Goal: Check status: Check status

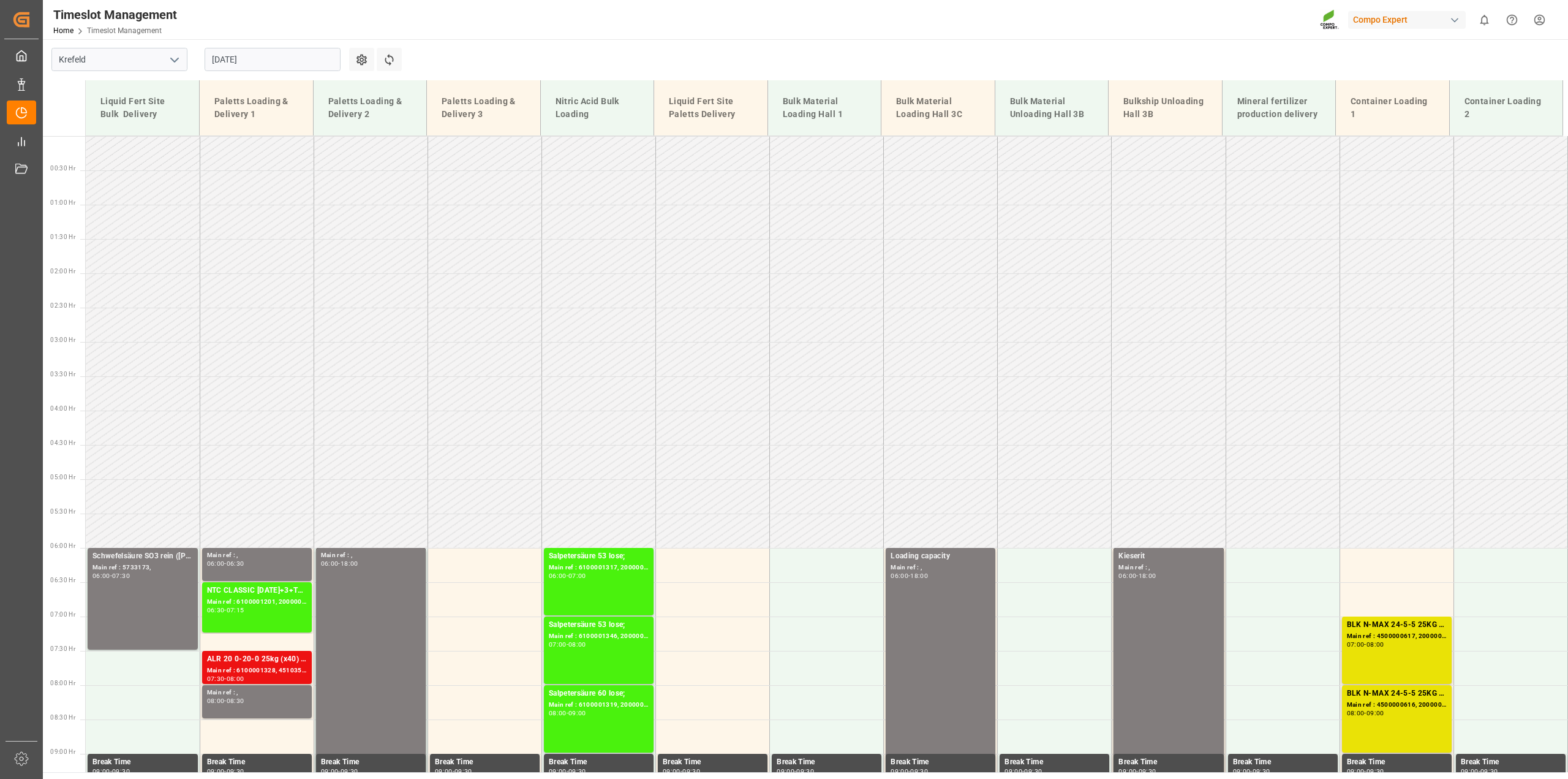
scroll to position [256, 0]
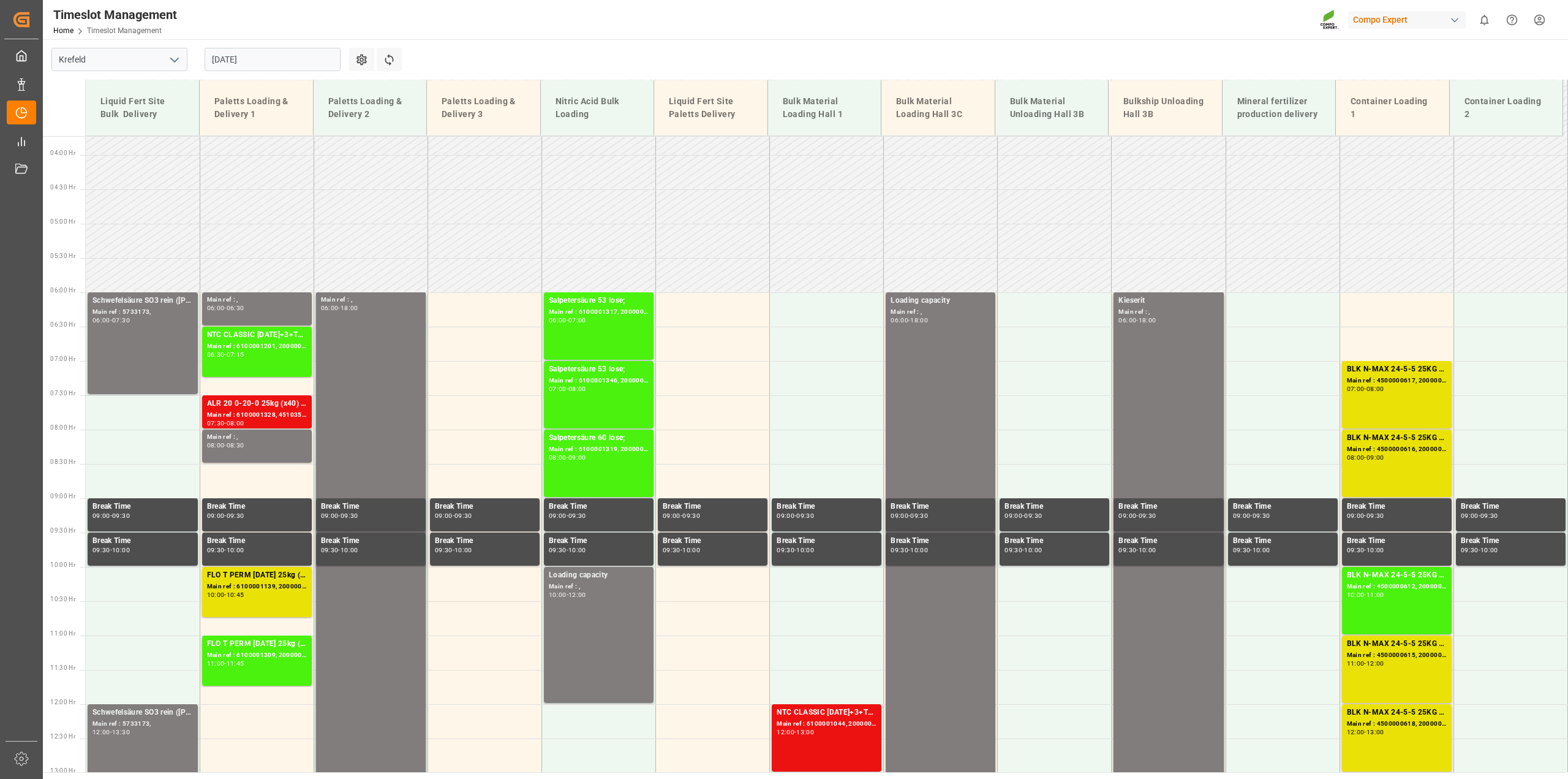
click at [244, 62] on input "[DATE]" at bounding box center [272, 60] width 136 height 24
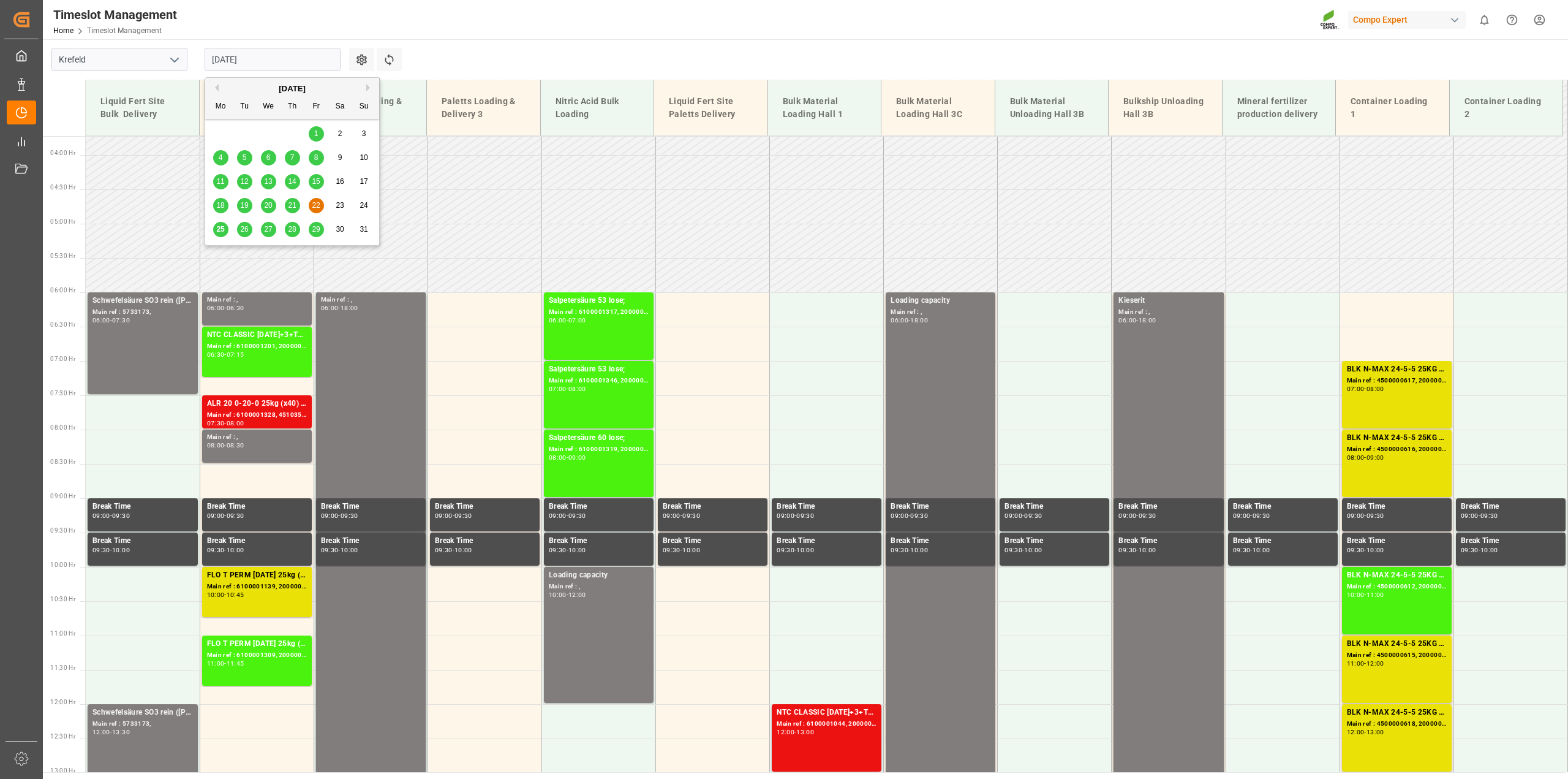
click at [267, 230] on span "27" at bounding box center [267, 230] width 8 height 9
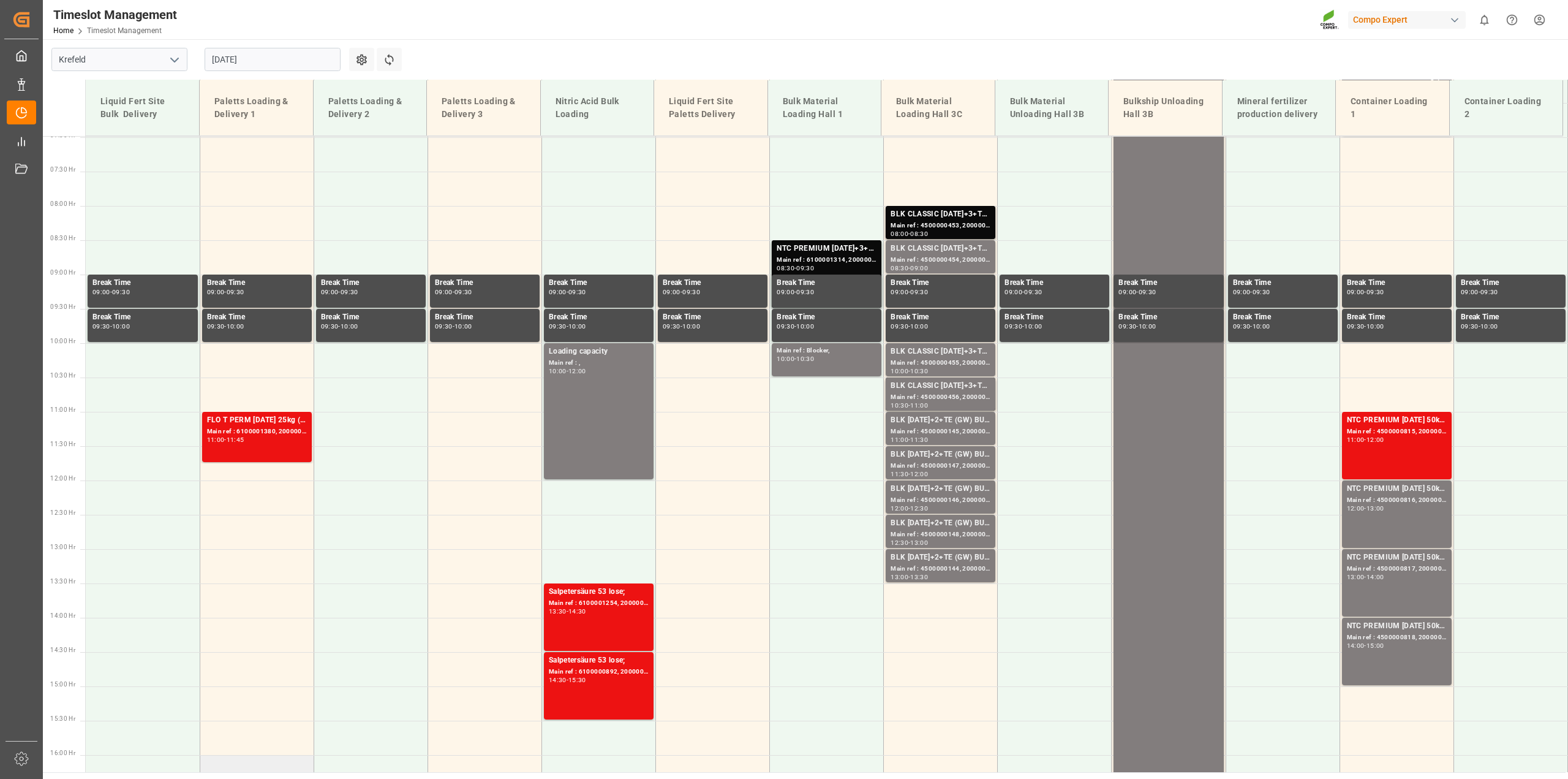
scroll to position [239, 0]
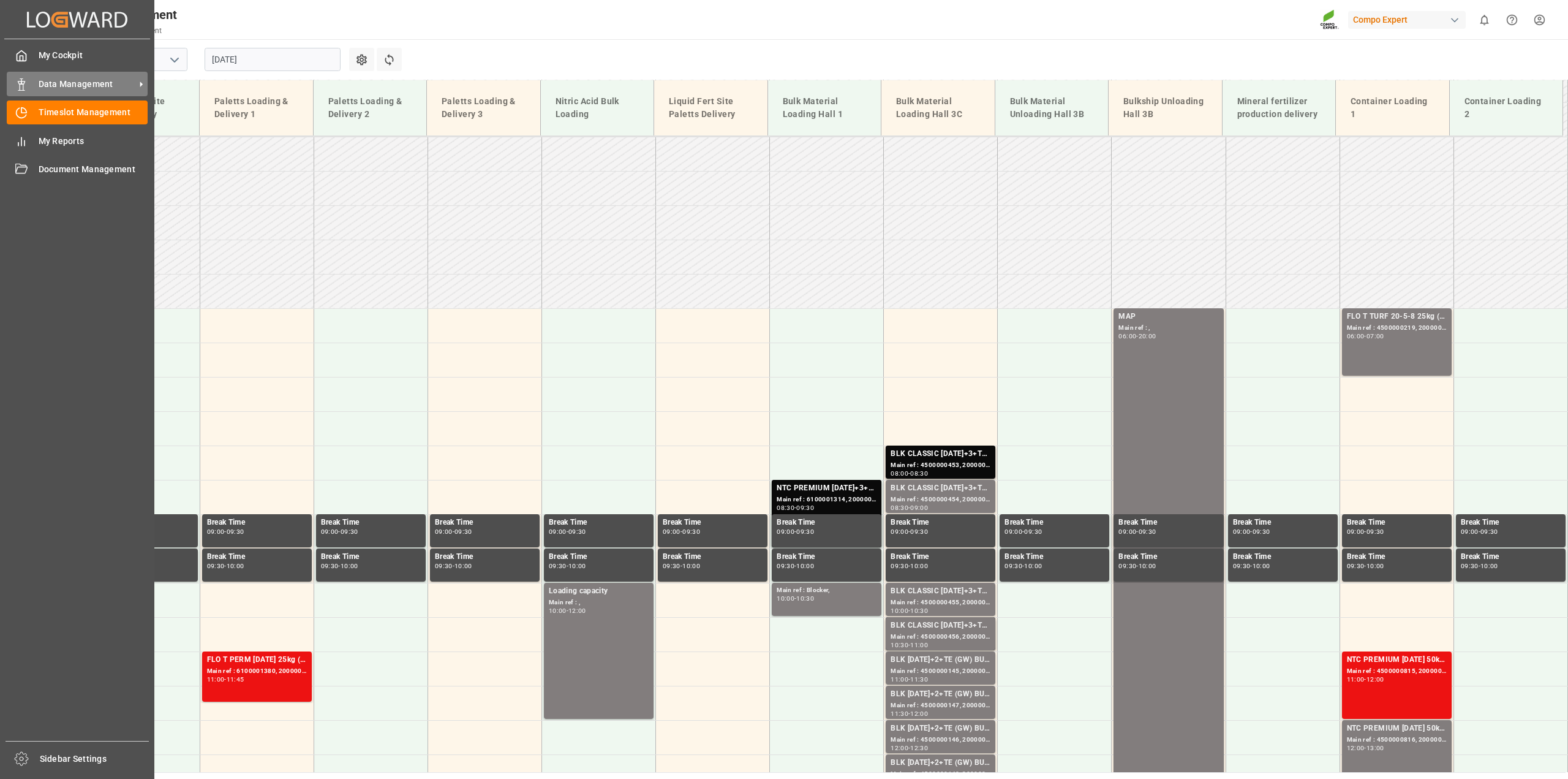
click at [29, 84] on div "Data Management Data Management" at bounding box center [77, 83] width 141 height 24
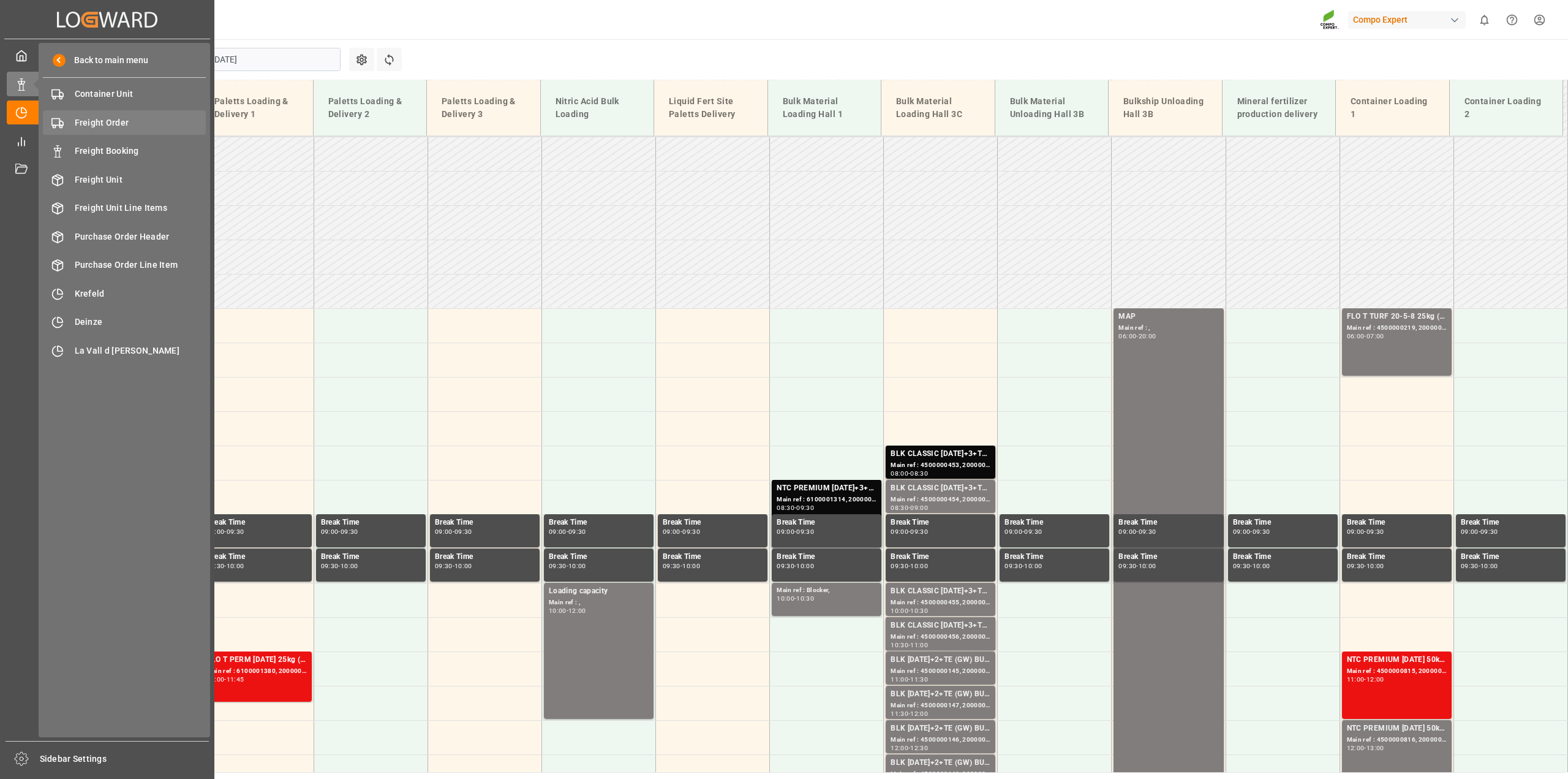
click at [114, 127] on span "Freight Order" at bounding box center [140, 123] width 131 height 13
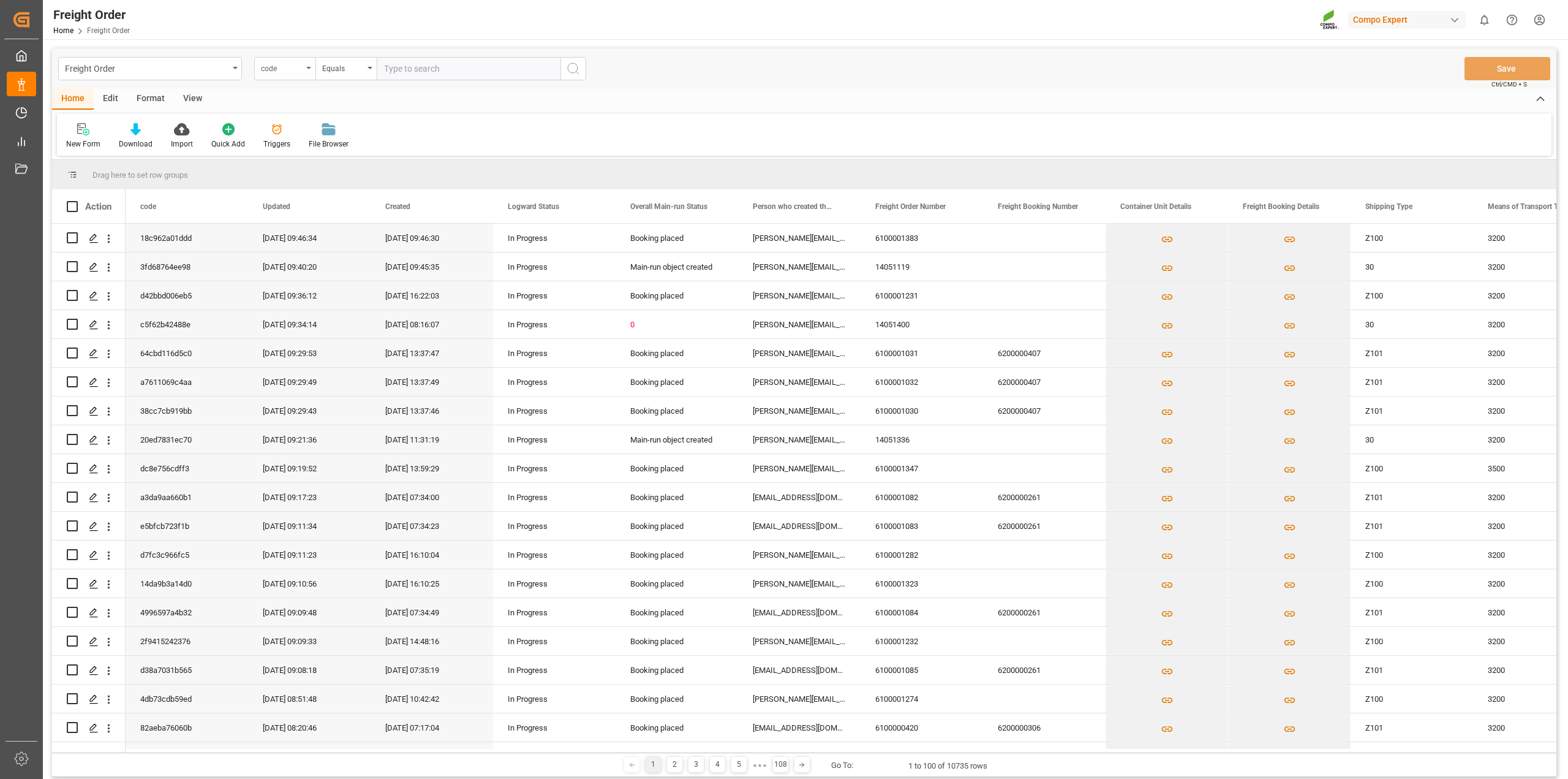
click at [309, 69] on div "code" at bounding box center [285, 68] width 61 height 24
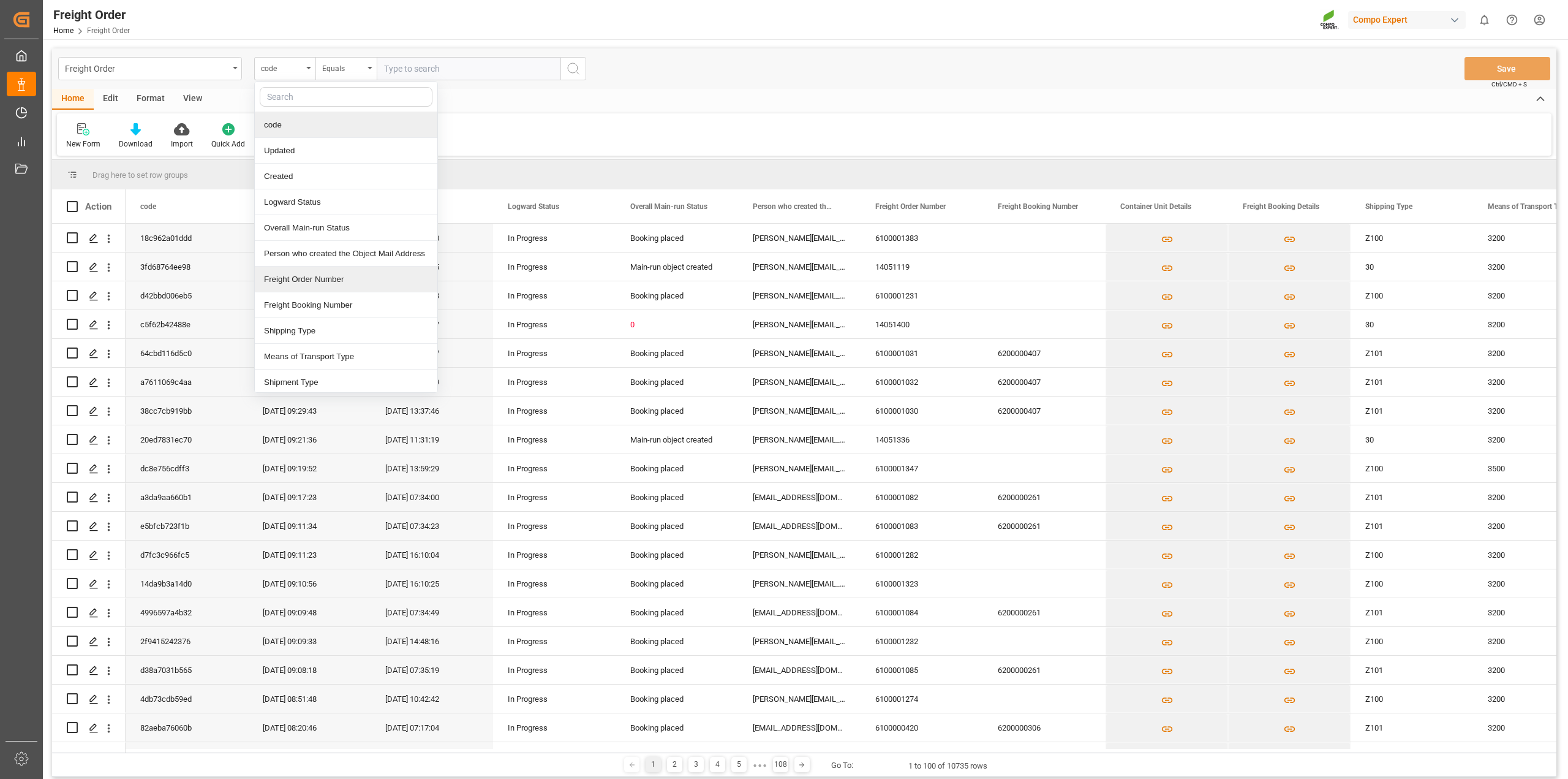
click at [313, 283] on div "Freight Order Number" at bounding box center [346, 279] width 182 height 25
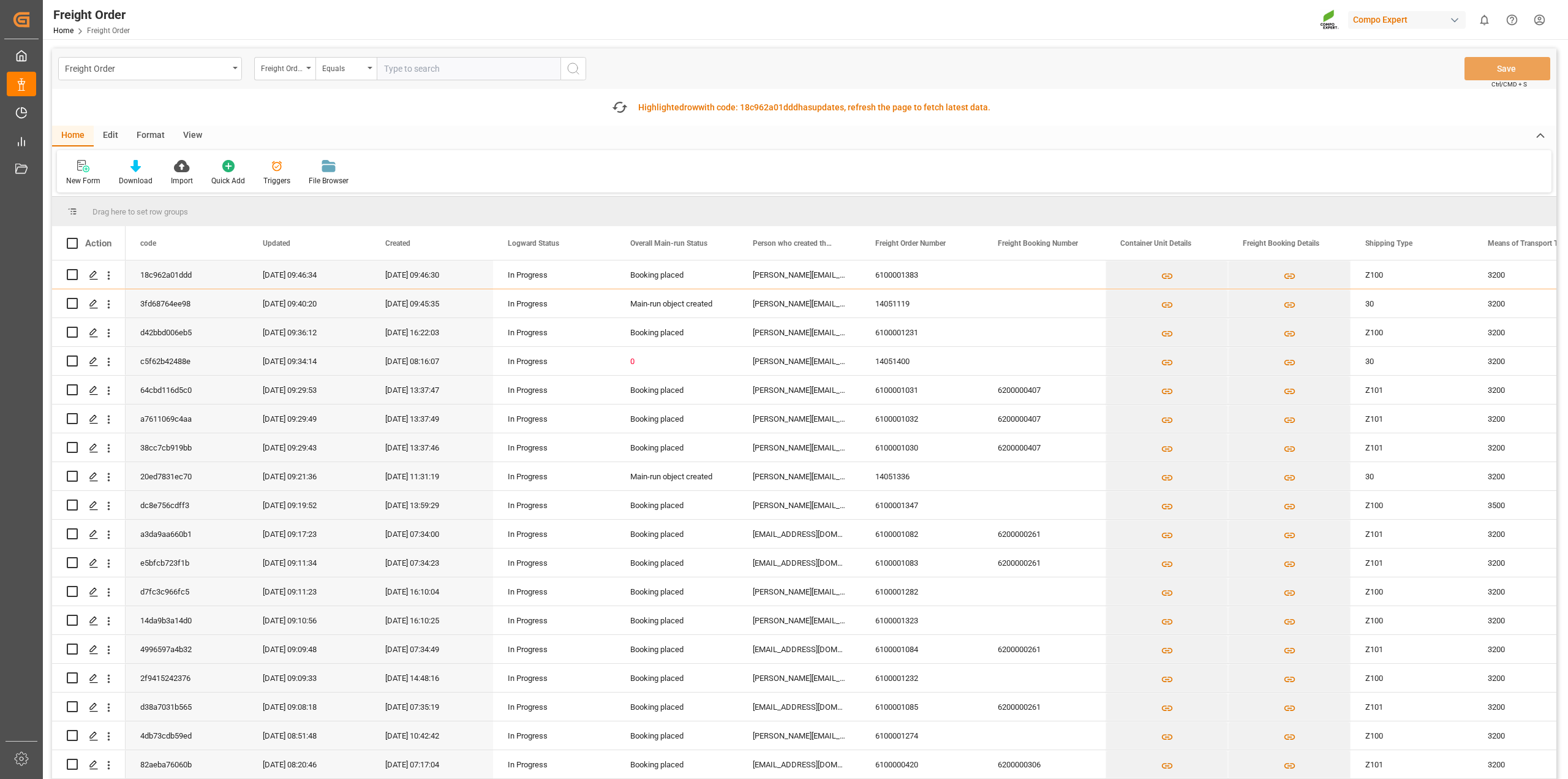
click at [448, 66] on input "text" at bounding box center [469, 68] width 184 height 24
click at [414, 70] on input "text" at bounding box center [469, 68] width 184 height 24
paste input "6100001365"
type input "6100001365"
click at [577, 67] on icon "search button" at bounding box center [573, 68] width 15 height 15
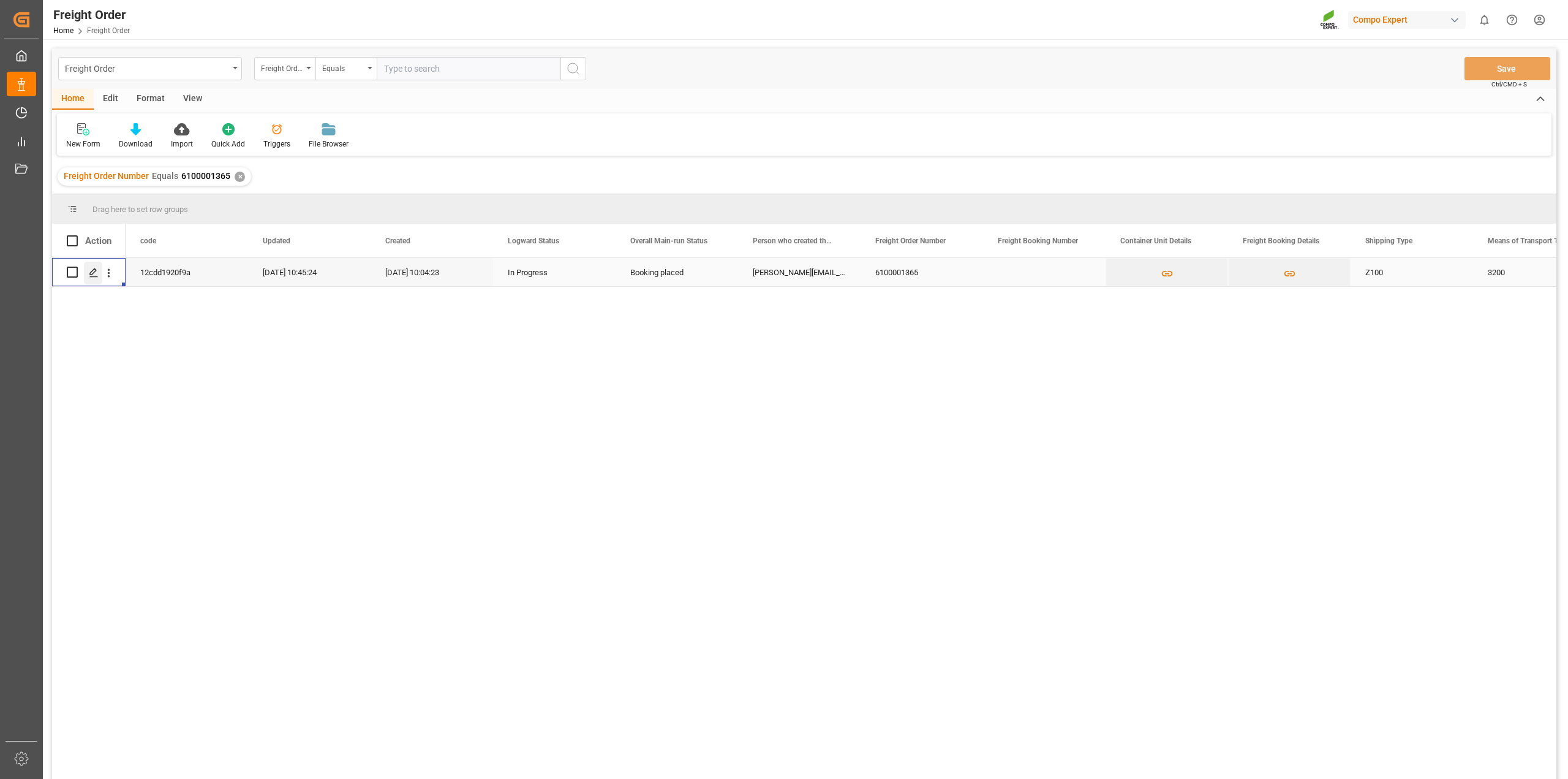
click at [95, 271] on polygon "Press SPACE to select this row." at bounding box center [93, 271] width 6 height 6
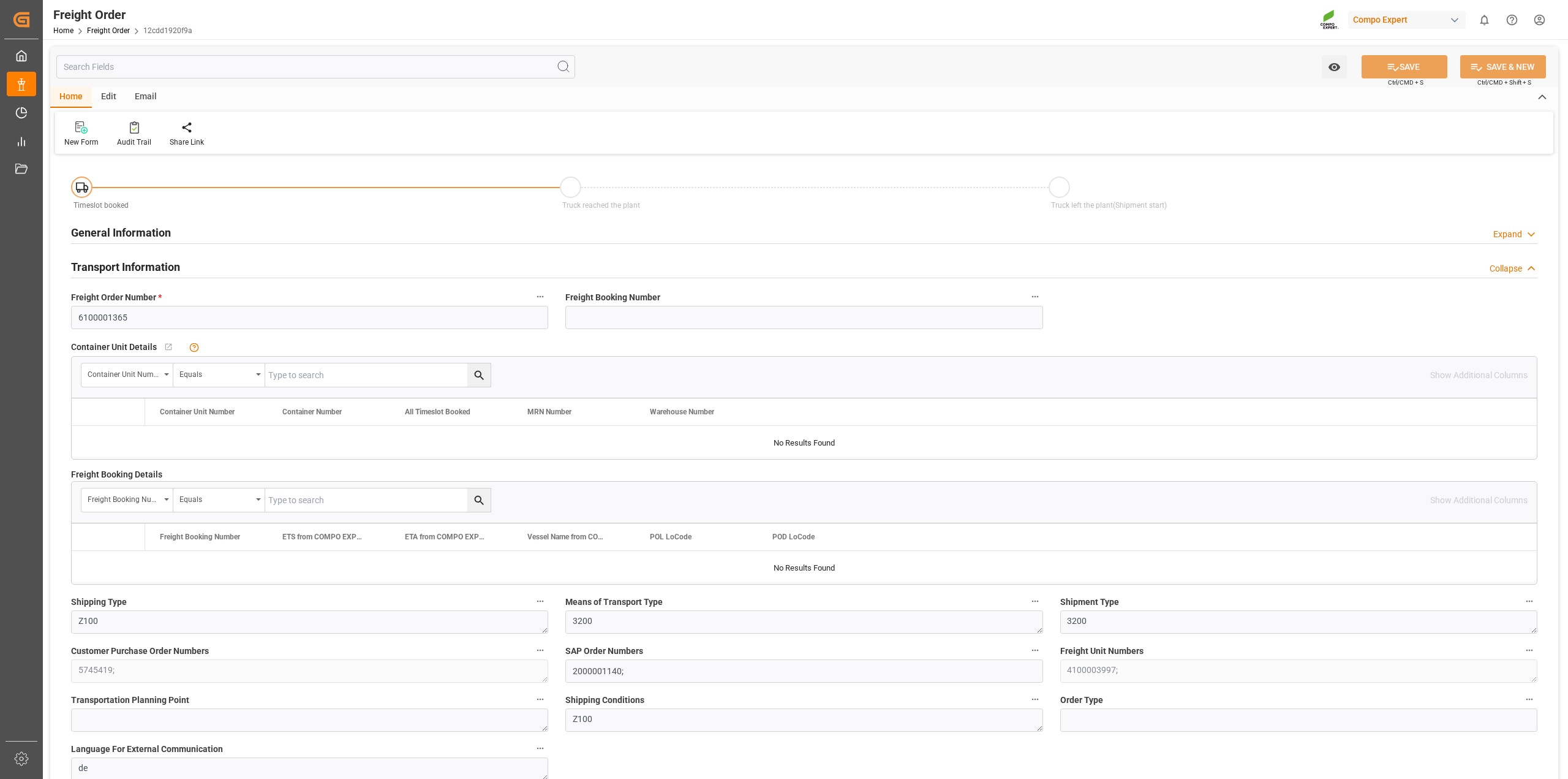
type input "0"
type input "26644.8"
type input "0"
type input "[DATE] 01:00"
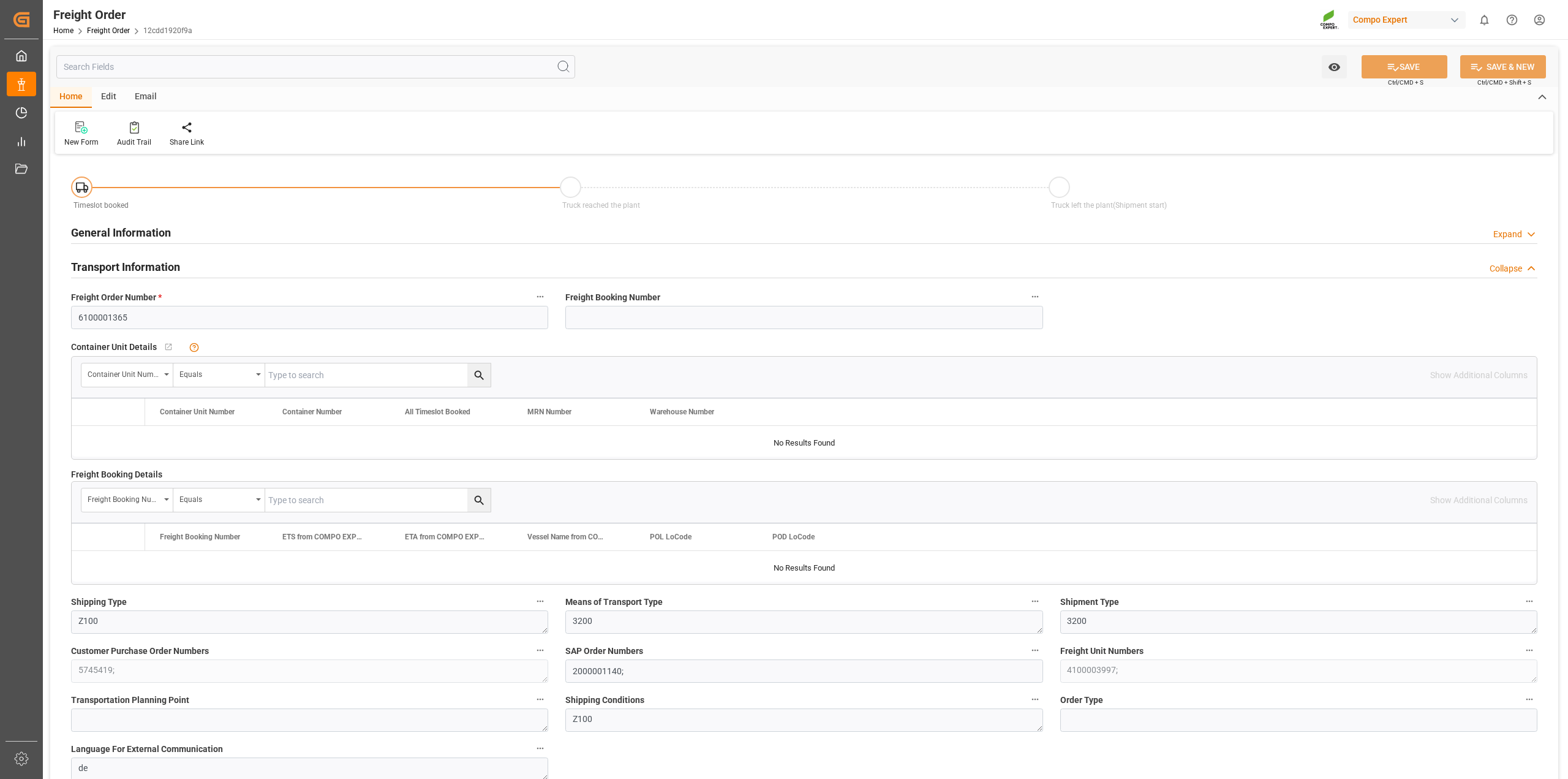
type input "[DATE] 10:04"
click at [133, 136] on div "Audit Trail" at bounding box center [134, 134] width 53 height 27
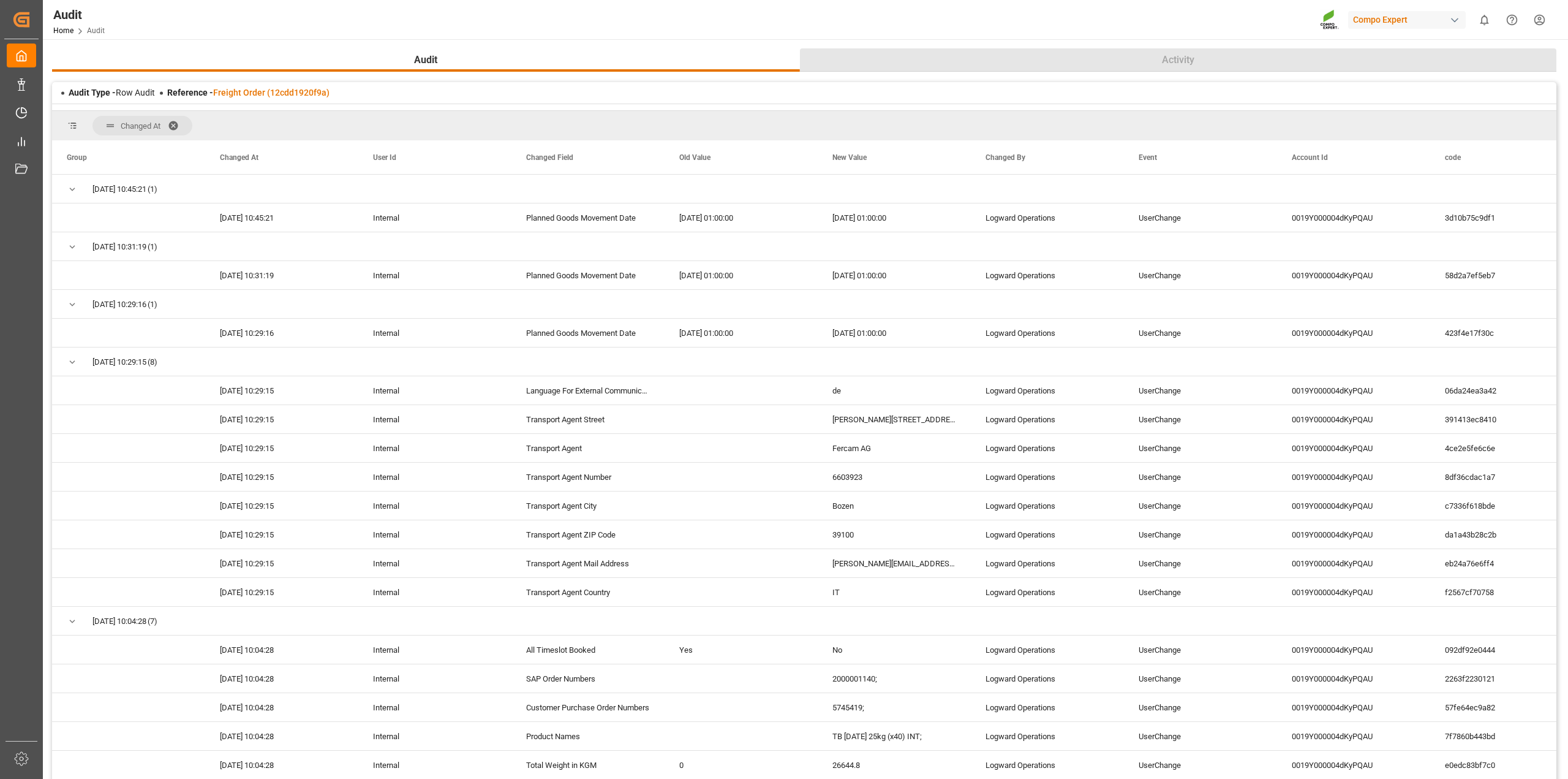
click at [1134, 59] on button "Activity" at bounding box center [1178, 60] width 757 height 24
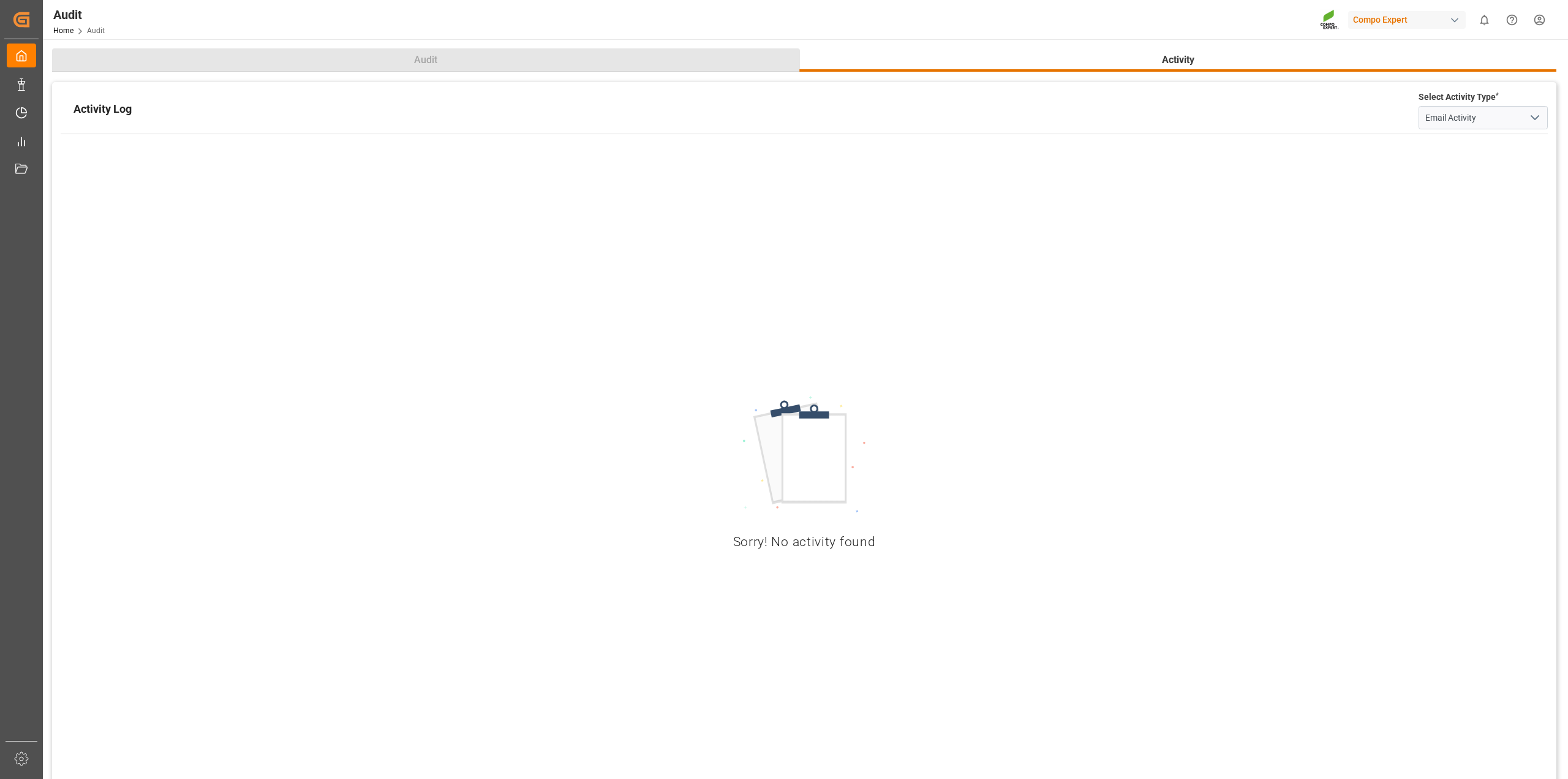
click at [457, 55] on button "Audit" at bounding box center [426, 60] width 748 height 24
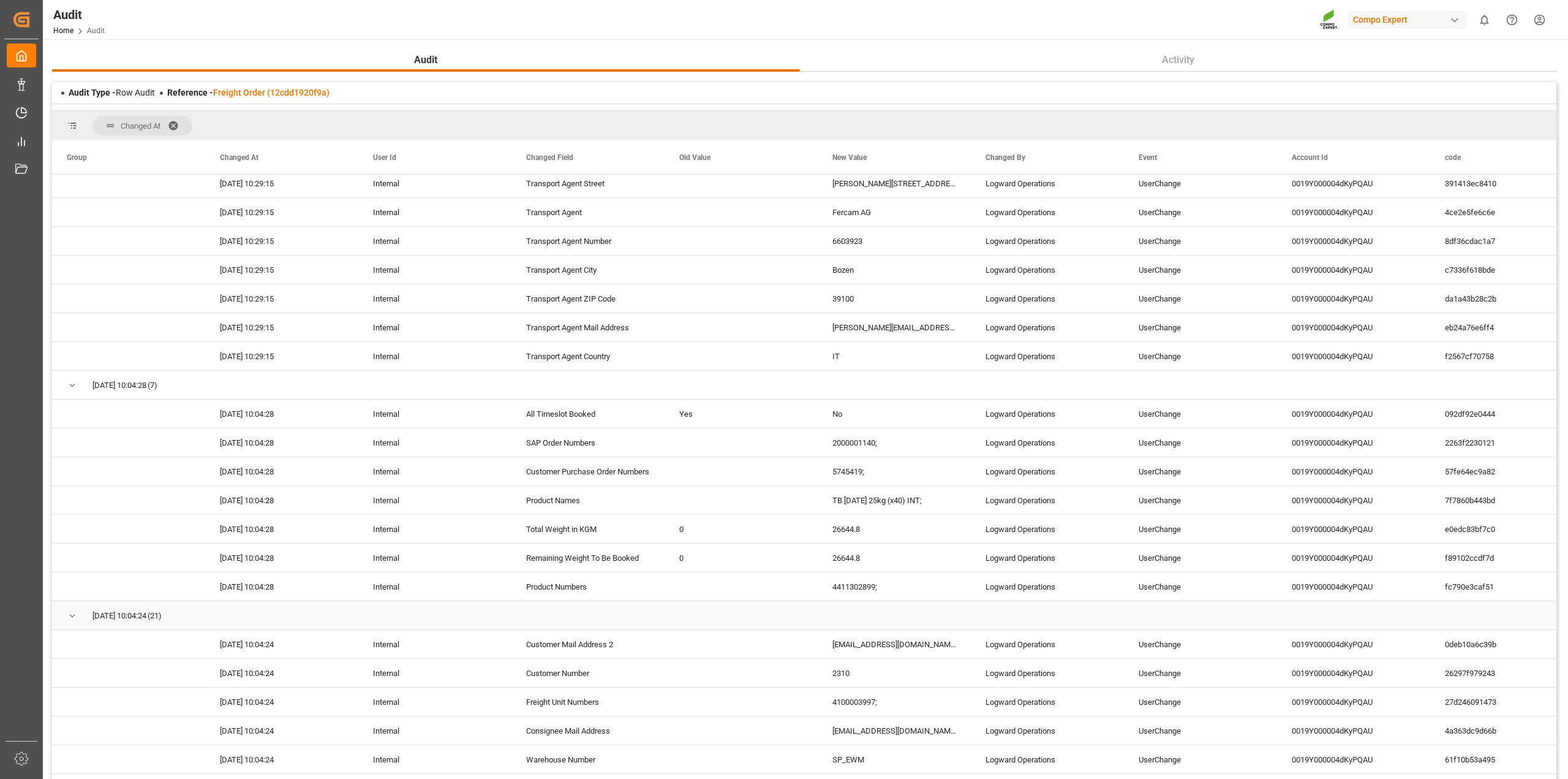
scroll to position [230, 0]
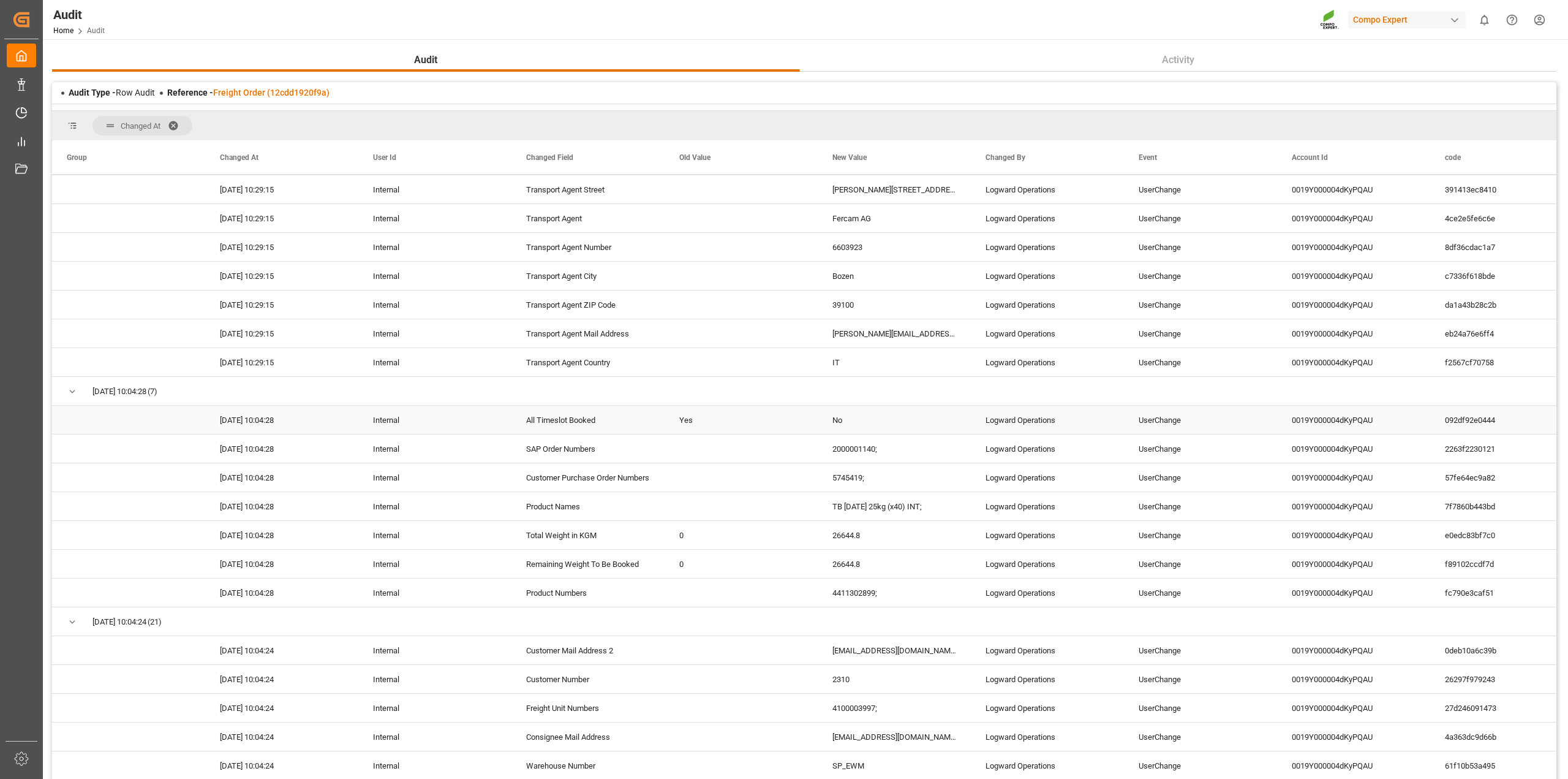
click at [399, 414] on div "Internal" at bounding box center [434, 420] width 153 height 28
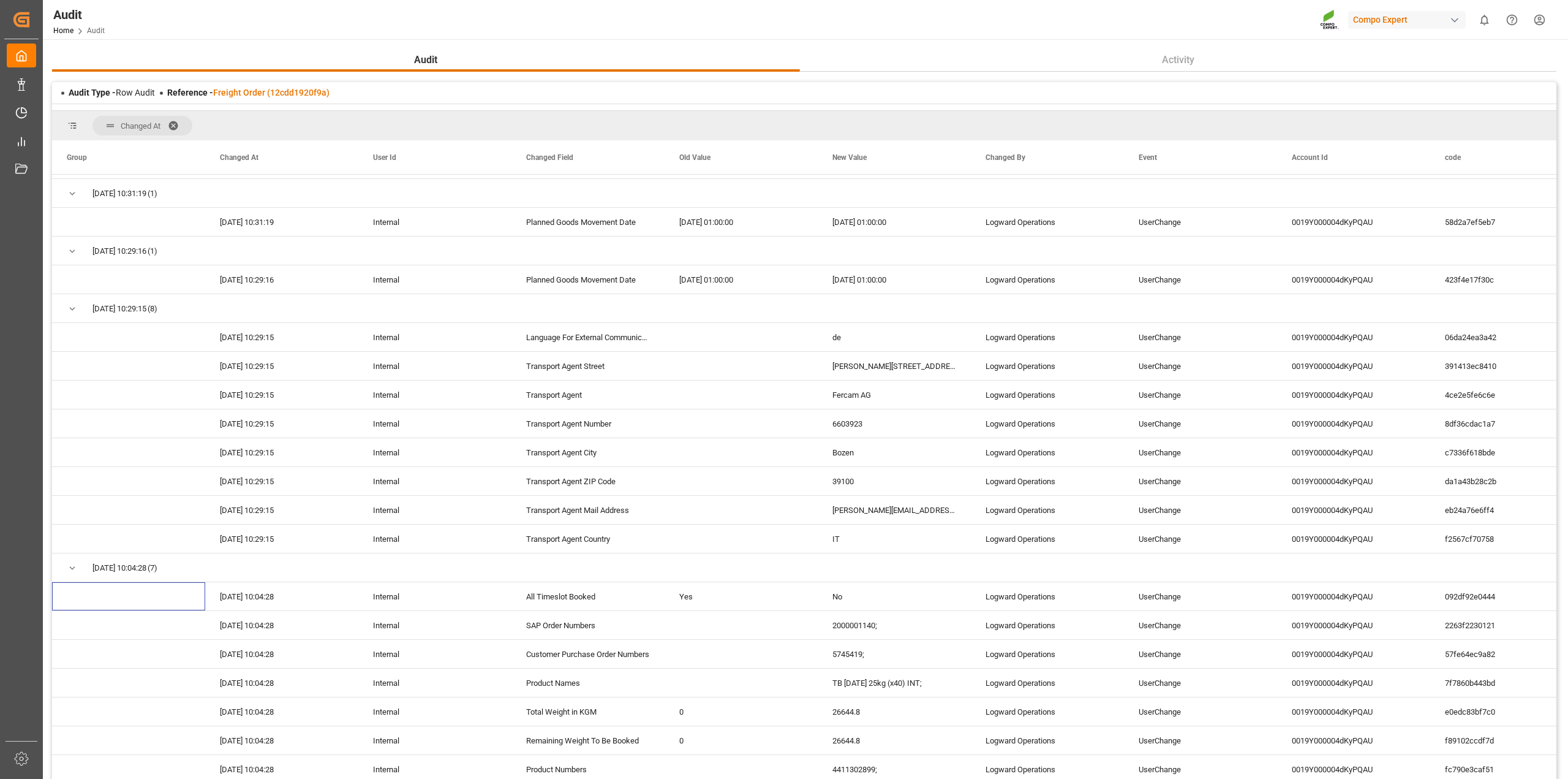
scroll to position [0, 0]
